Goal: Task Accomplishment & Management: Manage account settings

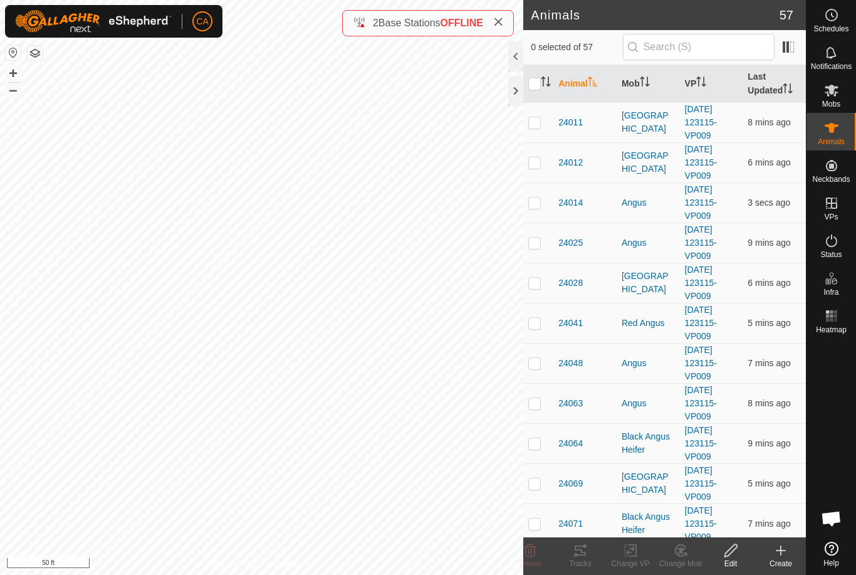
checkbox input "true"
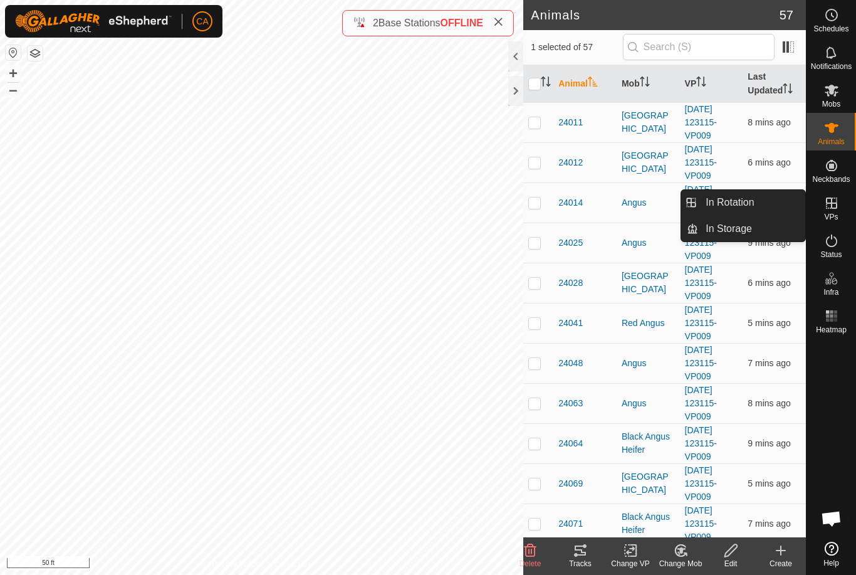
click at [770, 205] on link "In Rotation" at bounding box center [751, 202] width 107 height 25
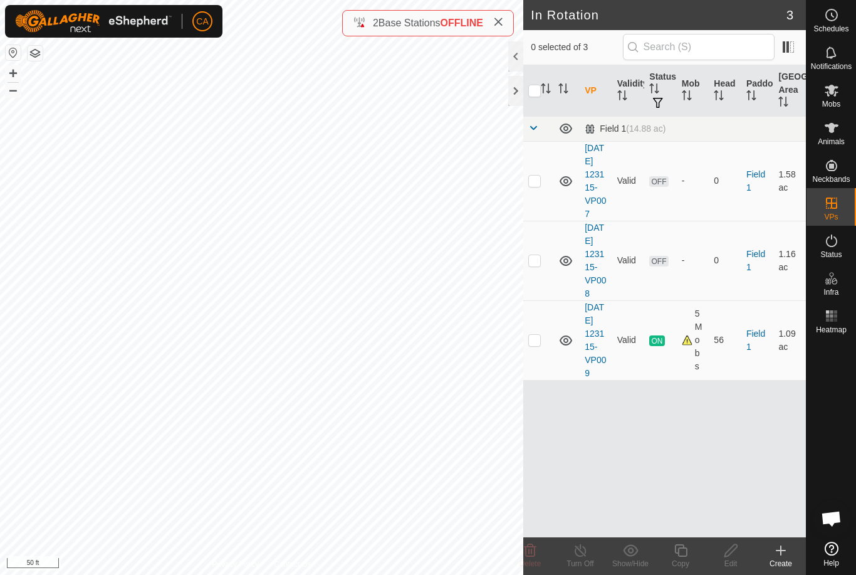
click at [536, 185] on p-checkbox at bounding box center [534, 180] width 13 height 10
click at [534, 185] on p-checkbox at bounding box center [534, 180] width 13 height 10
checkbox input "false"
click at [540, 285] on td at bounding box center [538, 261] width 30 height 80
click at [536, 553] on icon at bounding box center [530, 550] width 15 height 15
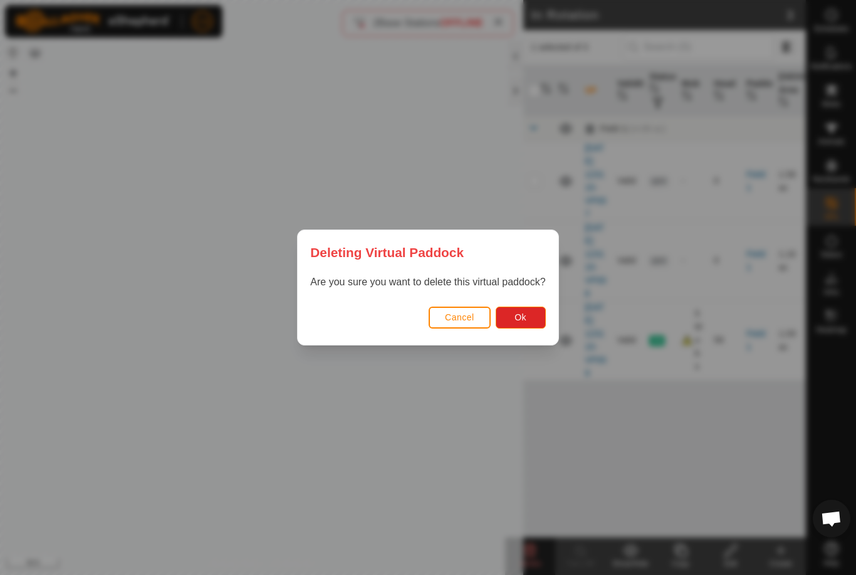
click at [528, 328] on button "Ok" at bounding box center [521, 317] width 50 height 22
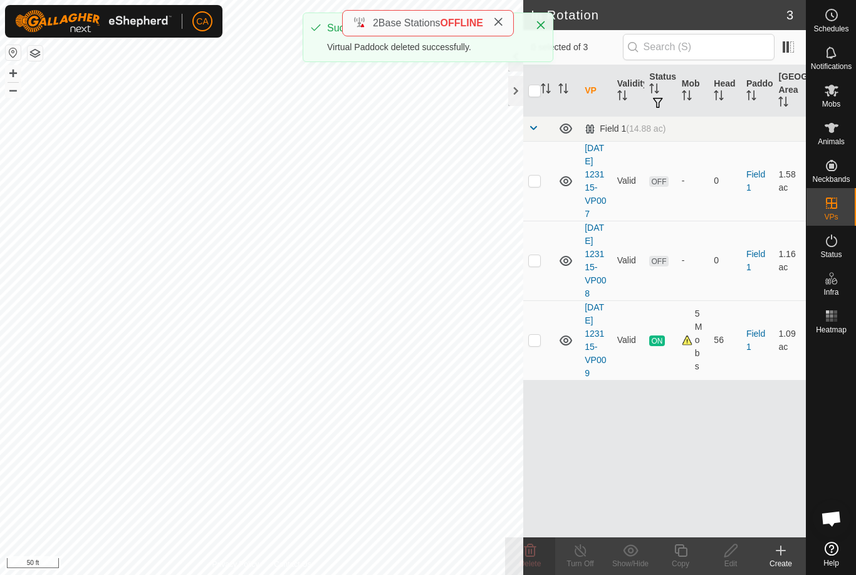
checkbox input "false"
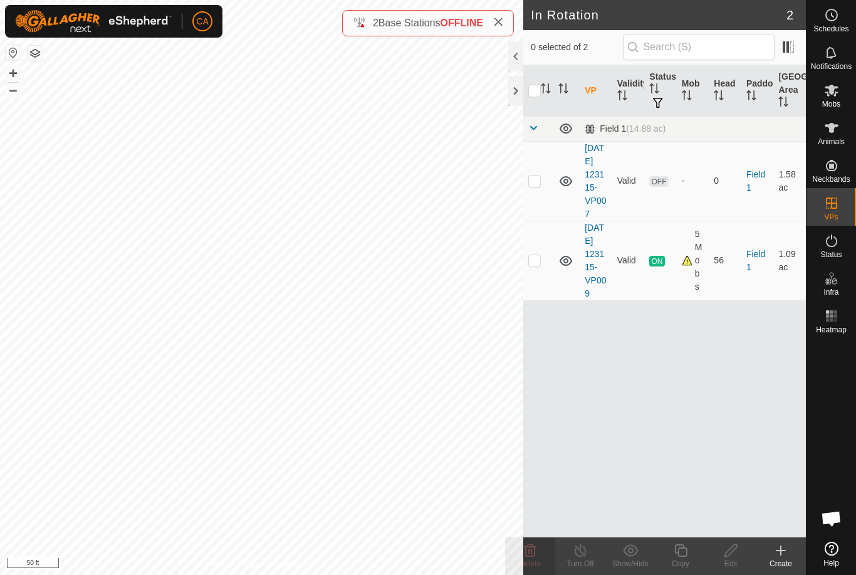
click at [543, 192] on td at bounding box center [538, 181] width 30 height 80
checkbox input "true"
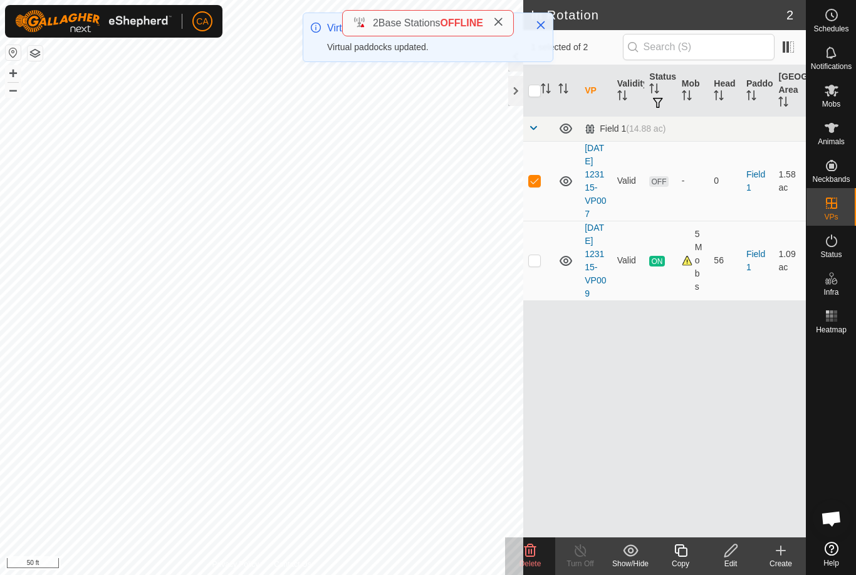
click at [531, 552] on icon at bounding box center [530, 550] width 12 height 13
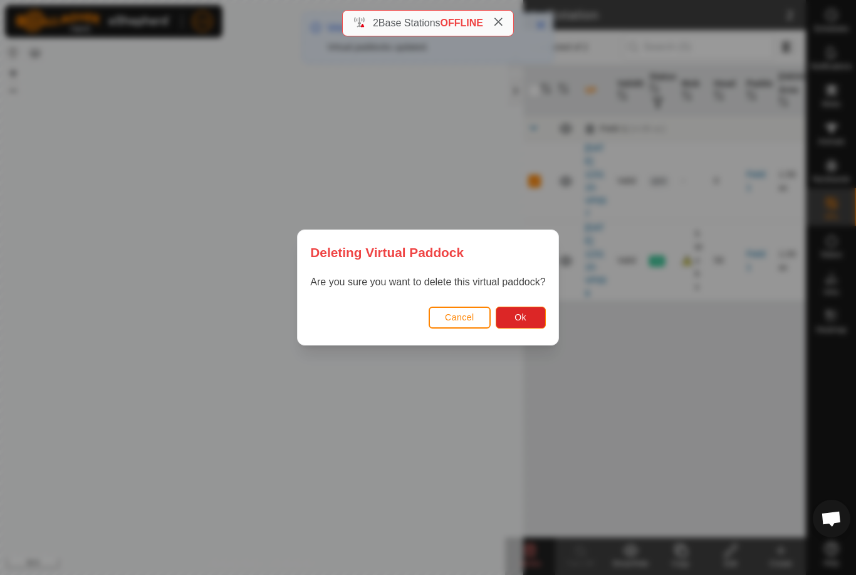
click at [525, 320] on span "Ok" at bounding box center [520, 317] width 12 height 10
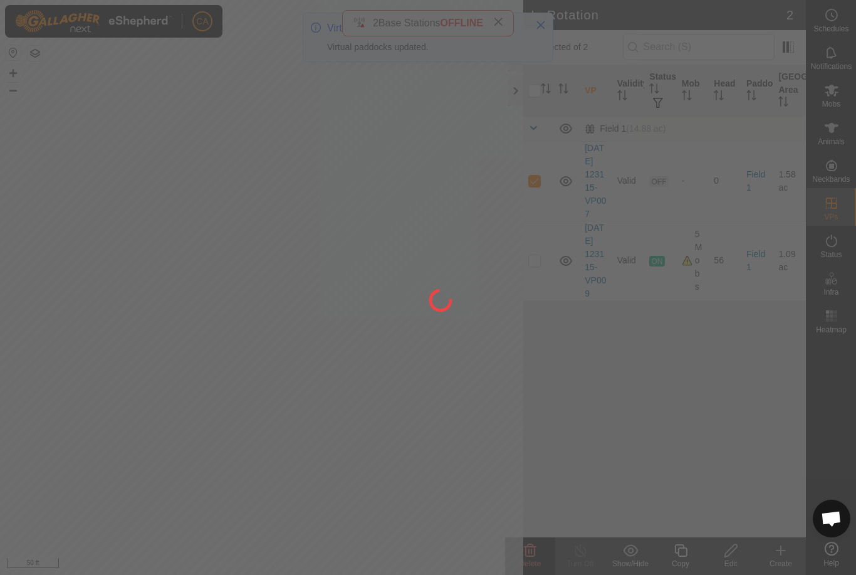
checkbox input "false"
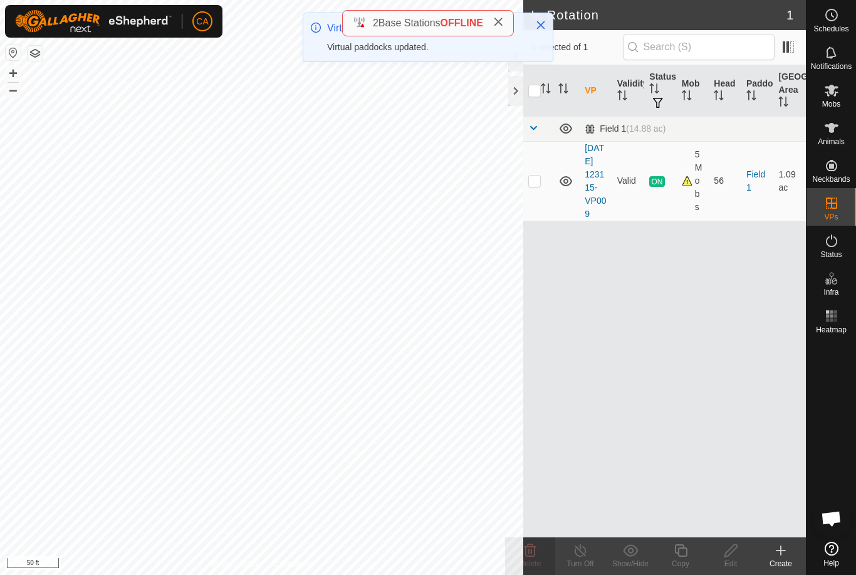
click at [532, 185] on p-checkbox at bounding box center [534, 180] width 13 height 10
checkbox input "true"
click at [690, 556] on copy-svg-icon at bounding box center [680, 550] width 50 height 15
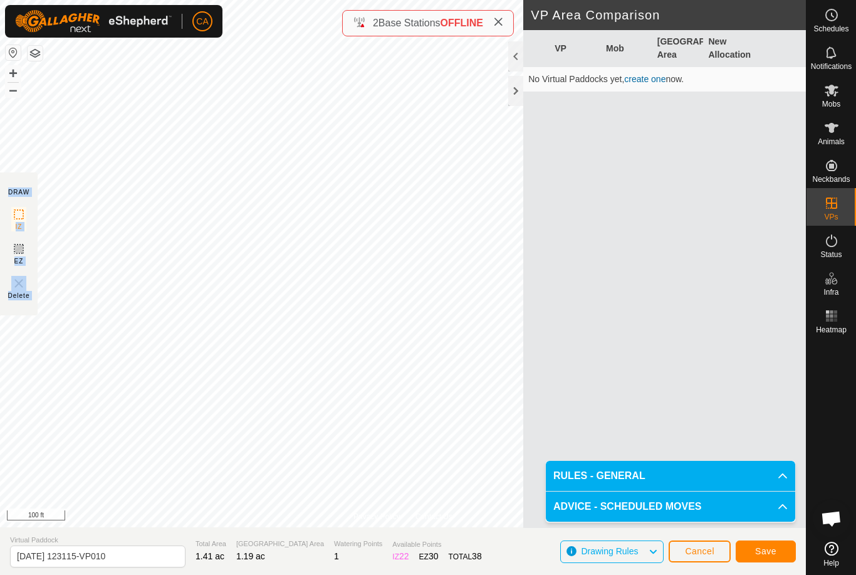
click at [770, 552] on span "Save" at bounding box center [765, 551] width 21 height 10
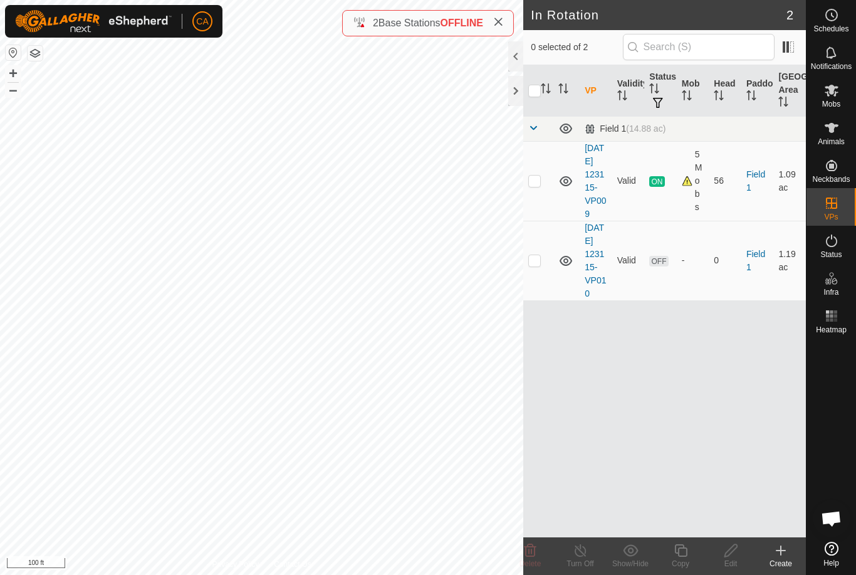
click at [544, 279] on td at bounding box center [538, 261] width 30 height 80
checkbox input "true"
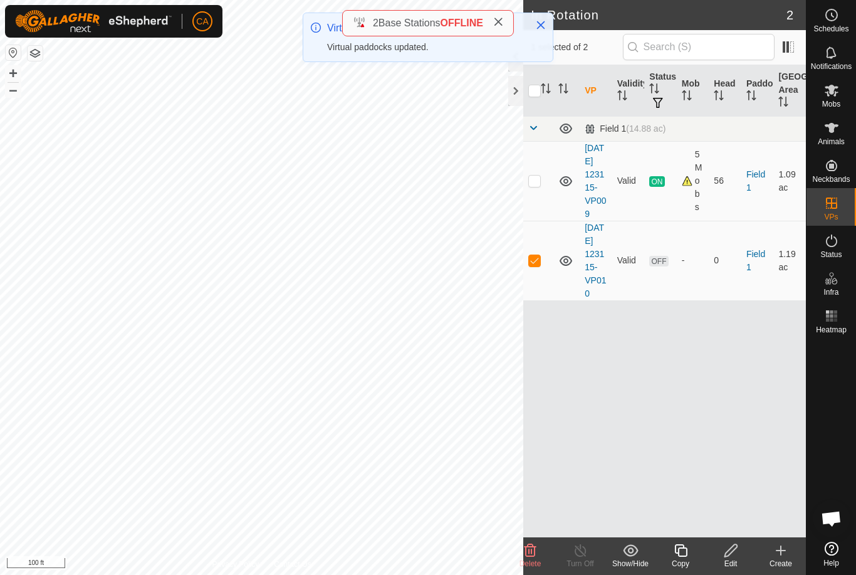
click at [534, 265] on p-checkbox at bounding box center [534, 260] width 13 height 10
checkbox input "false"
click at [538, 180] on td at bounding box center [538, 181] width 30 height 80
checkbox input "true"
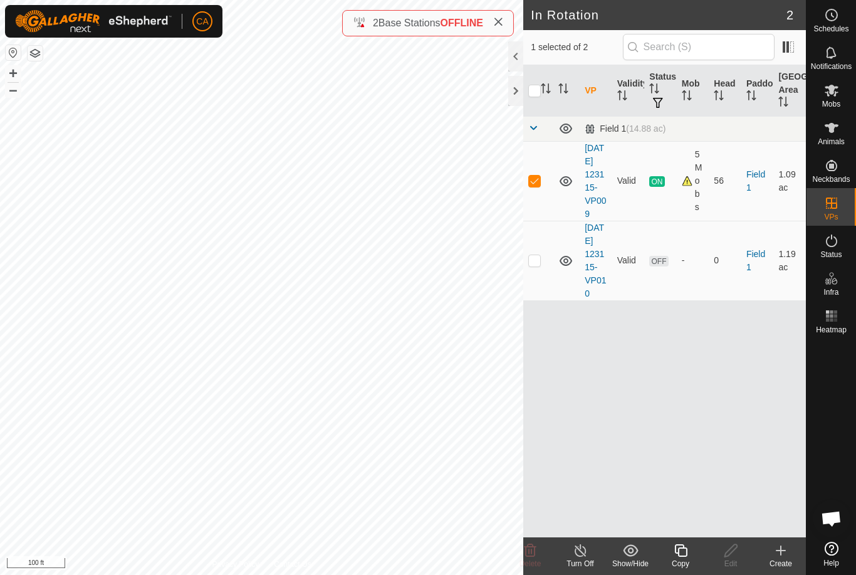
click at [687, 555] on icon at bounding box center [680, 550] width 13 height 13
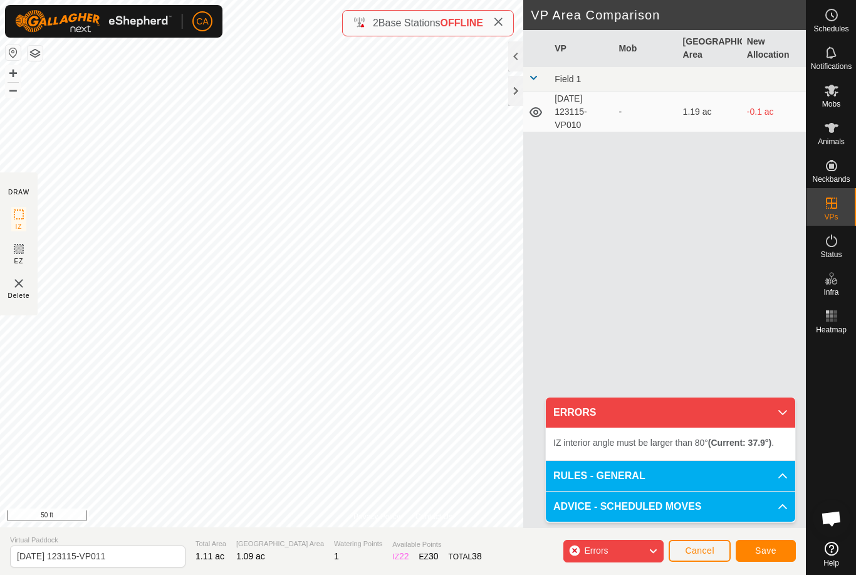
click at [706, 557] on button "Cancel" at bounding box center [700, 551] width 62 height 22
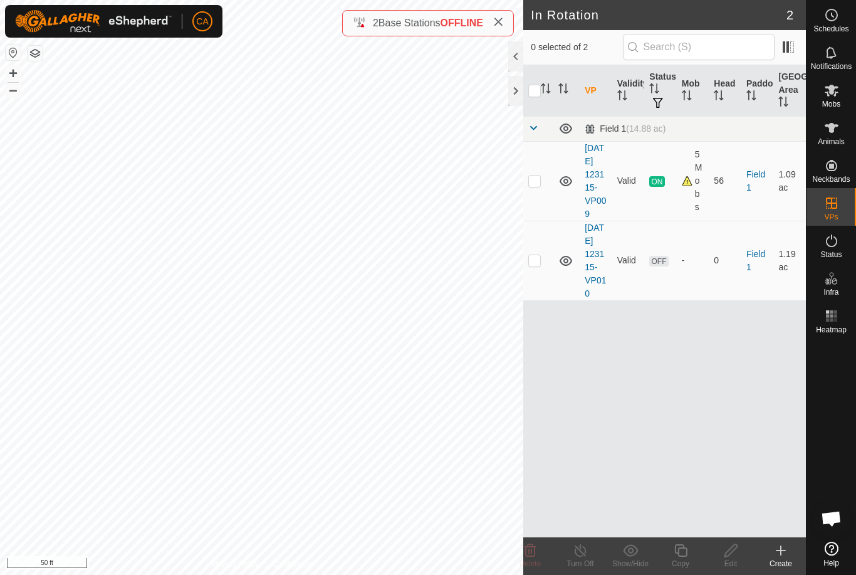
click at [547, 185] on td at bounding box center [538, 181] width 30 height 80
checkbox input "true"
click at [685, 565] on div "Copy" at bounding box center [680, 563] width 50 height 11
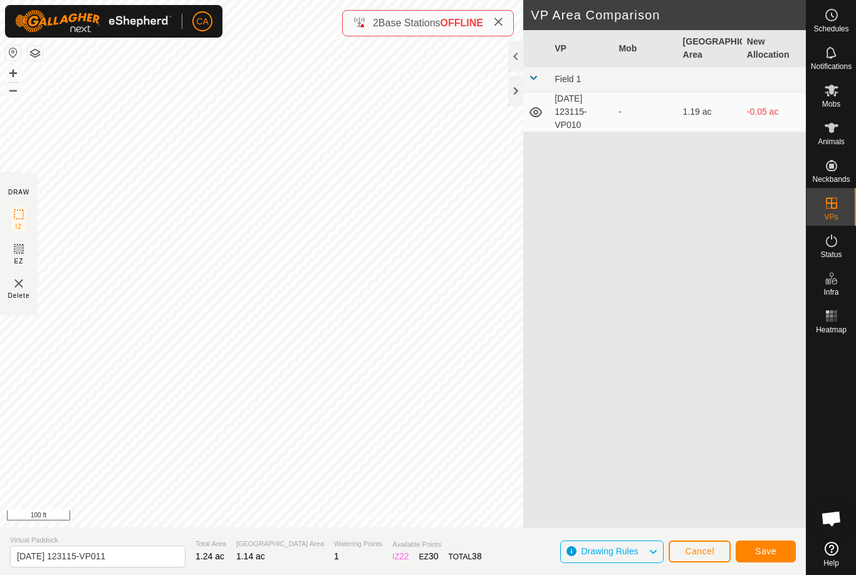
click at [774, 551] on span "Save" at bounding box center [765, 551] width 21 height 10
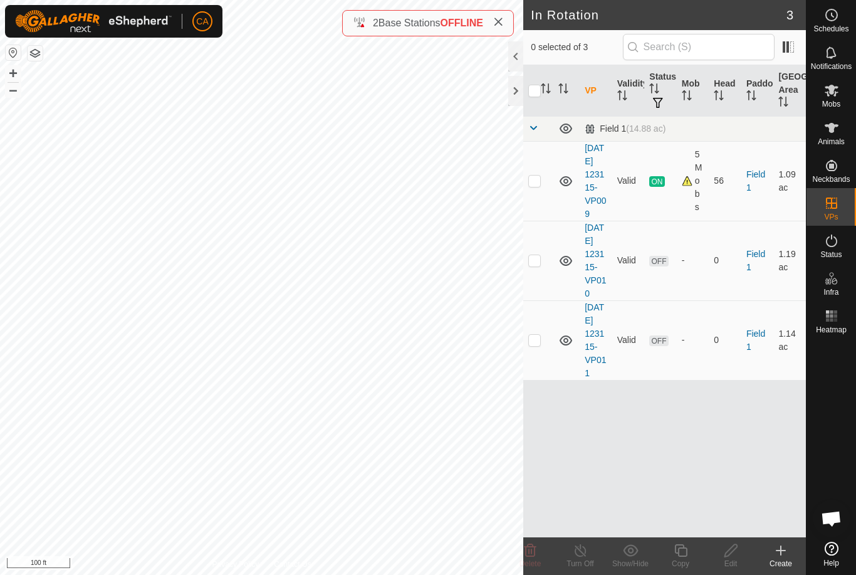
click at [544, 377] on td at bounding box center [538, 340] width 30 height 80
checkbox input "true"
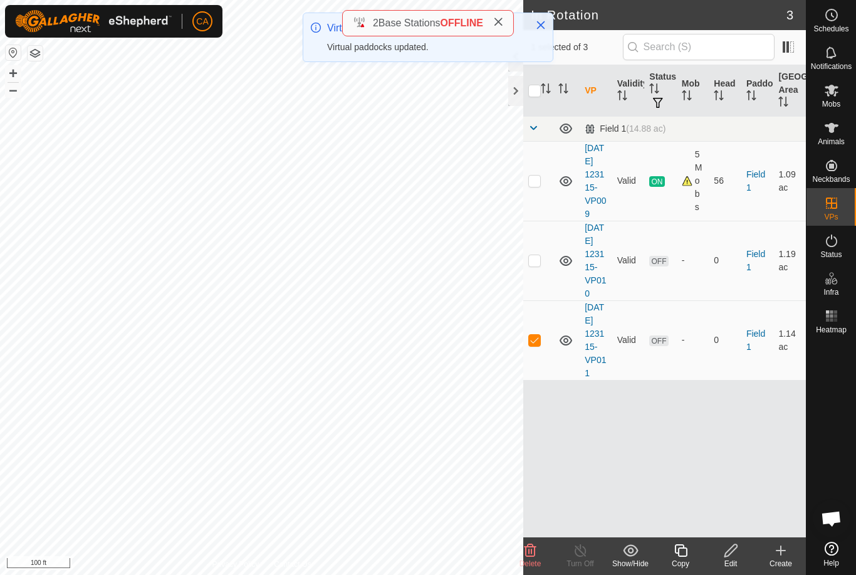
click at [538, 345] on p-checkbox at bounding box center [534, 340] width 13 height 10
checkbox input "false"
click at [832, 105] on span "Mobs" at bounding box center [831, 104] width 18 height 8
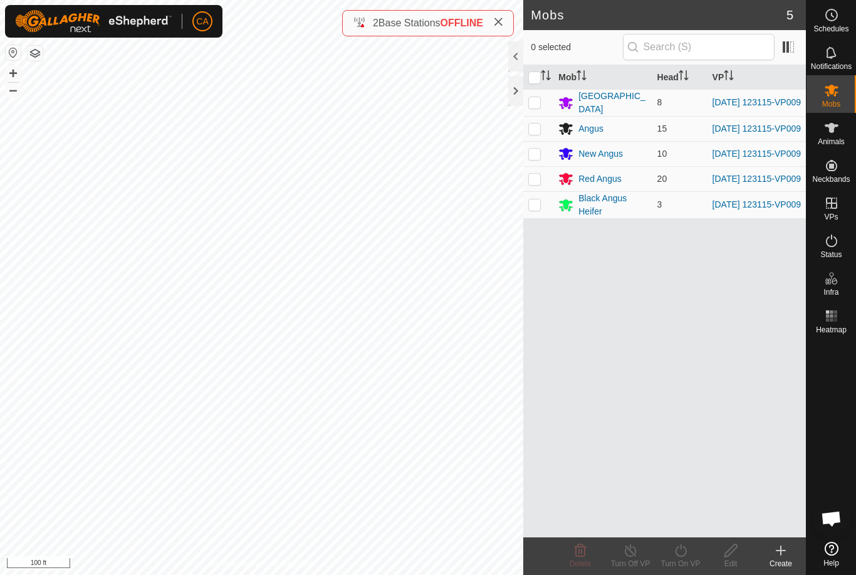
click at [535, 78] on input "checkbox" at bounding box center [534, 77] width 13 height 13
checkbox input "true"
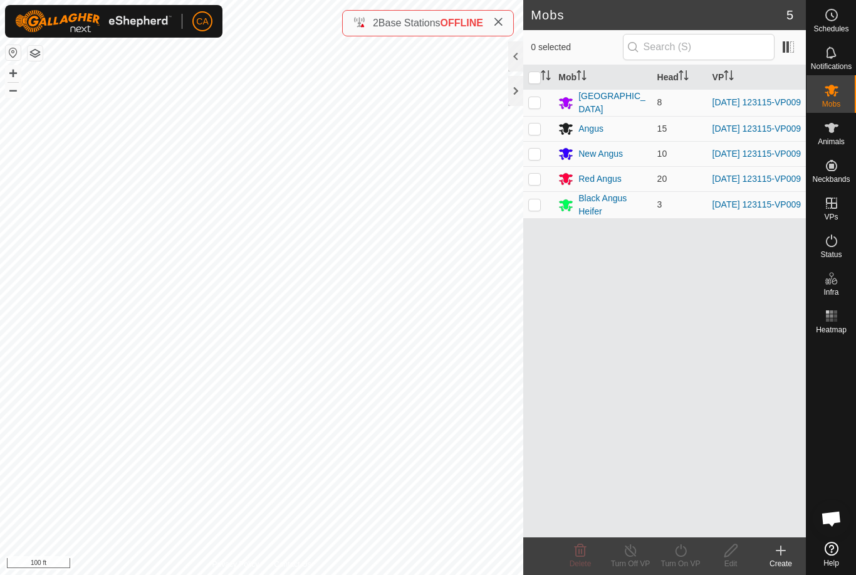
checkbox input "true"
click at [691, 557] on turn-on-svg-icon at bounding box center [680, 550] width 50 height 15
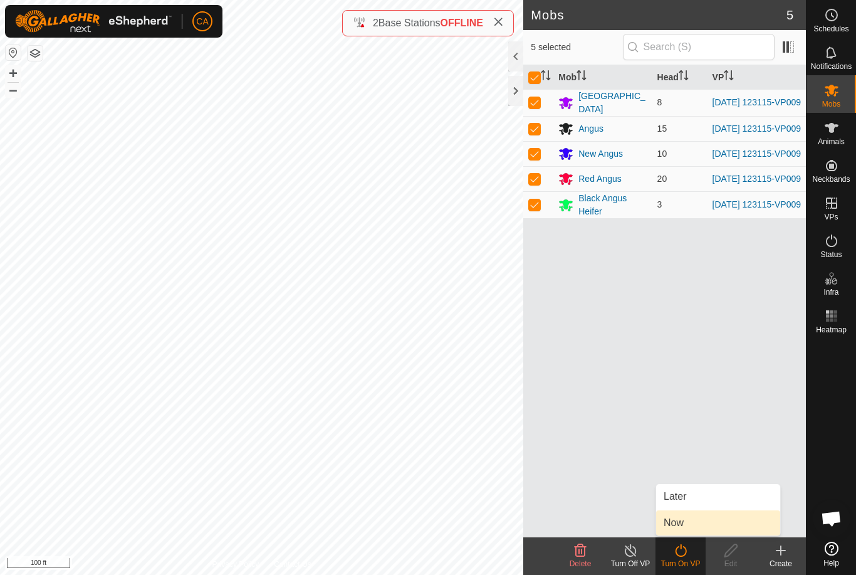
click at [699, 528] on link "Now" at bounding box center [718, 522] width 124 height 25
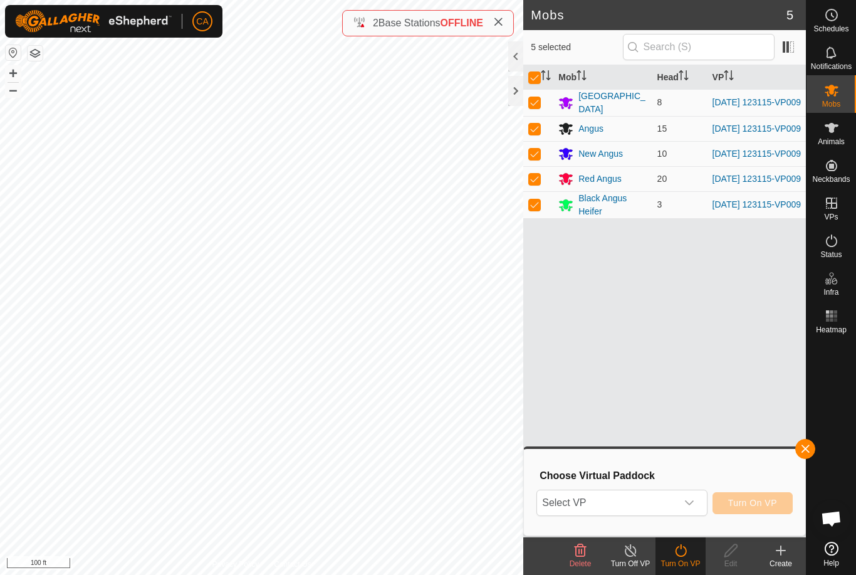
click at [665, 506] on span "Select VP" at bounding box center [606, 502] width 139 height 25
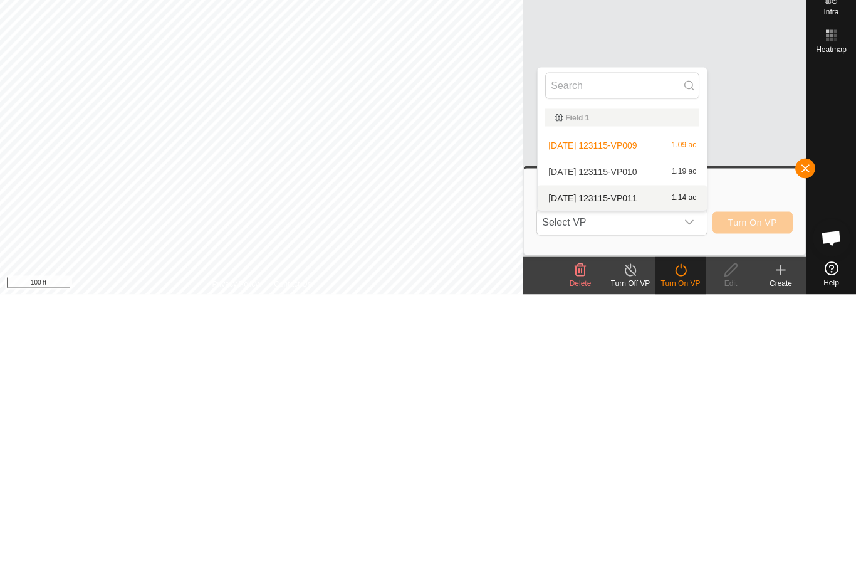
click at [653, 471] on div "2025-09-09 123115-VP011 1.14 ac" at bounding box center [622, 478] width 154 height 15
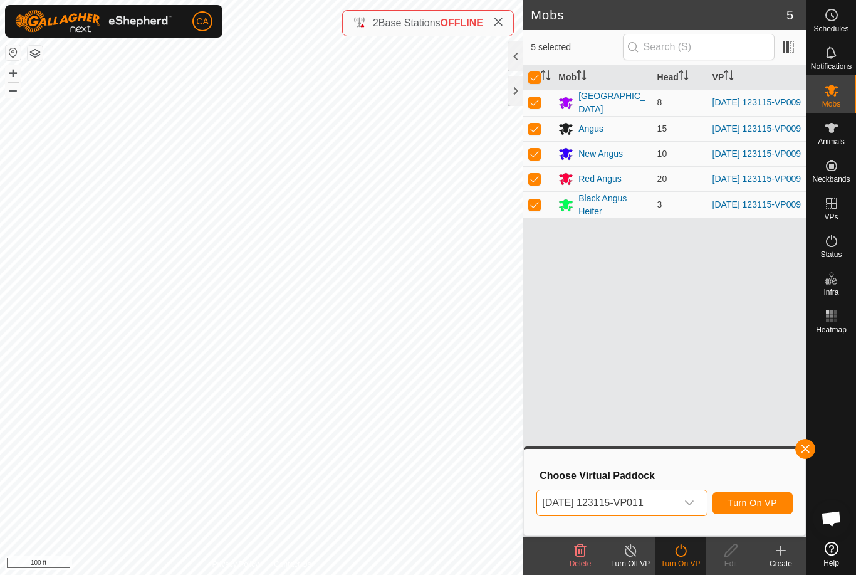
click at [759, 508] on button "Turn On VP" at bounding box center [752, 503] width 80 height 22
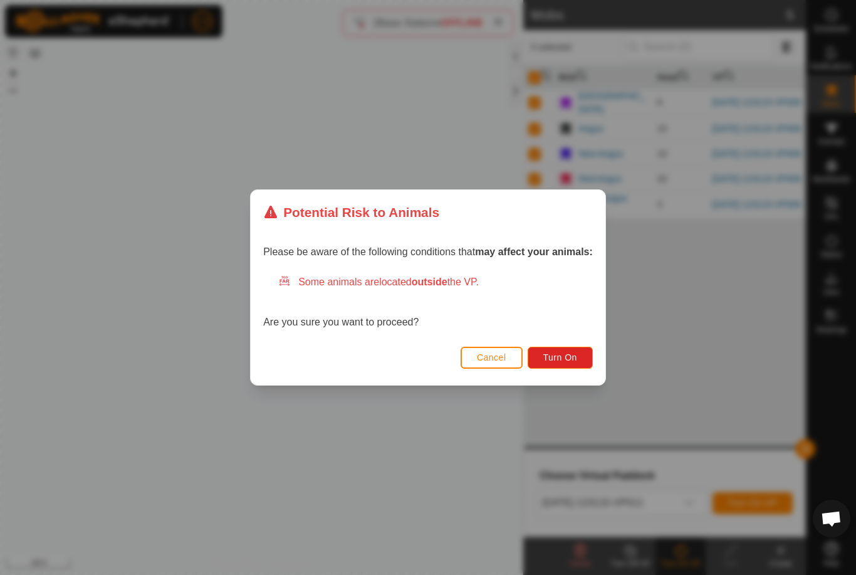
click at [553, 363] on button "Turn On" at bounding box center [560, 358] width 65 height 22
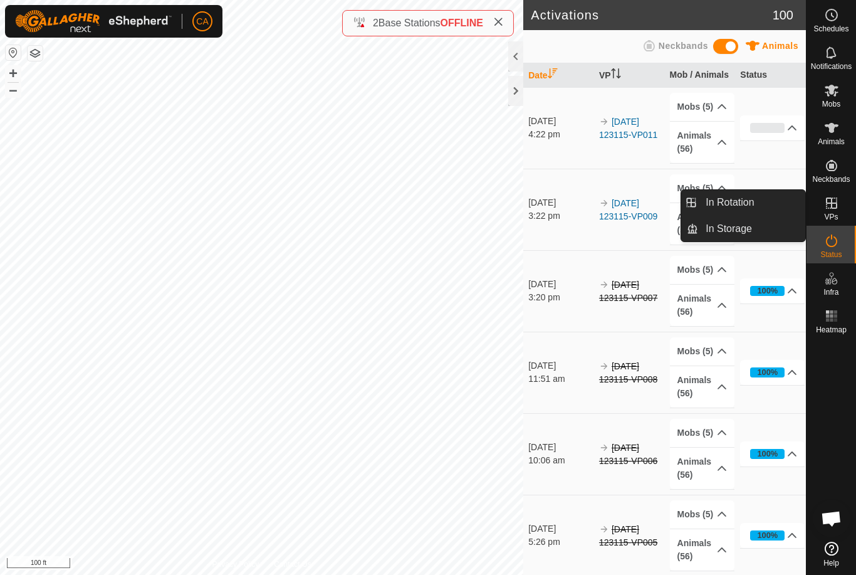
click at [761, 205] on link "In Rotation" at bounding box center [751, 202] width 107 height 25
